Goal: Task Accomplishment & Management: Complete application form

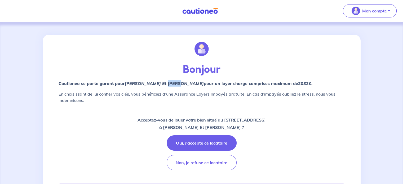
drag, startPoint x: 168, startPoint y: 83, endPoint x: 176, endPoint y: 83, distance: 8.2
click at [176, 83] on em "[PERSON_NAME] Et [PERSON_NAME]" at bounding box center [164, 83] width 79 height 5
